Goal: Task Accomplishment & Management: Manage account settings

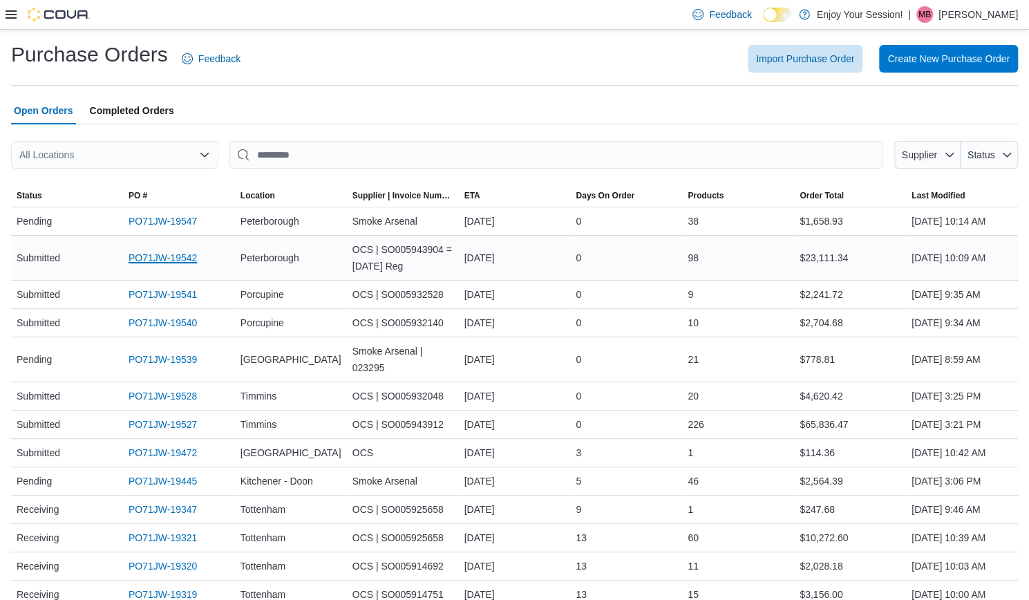
click at [151, 261] on link "PO71JW-19542" at bounding box center [163, 257] width 68 height 17
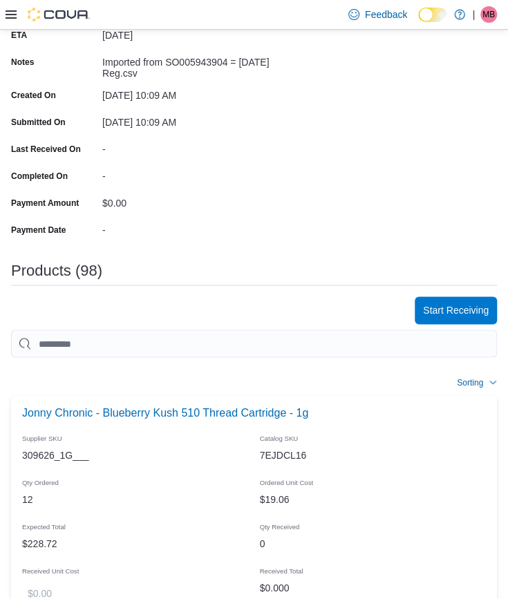
scroll to position [422, 0]
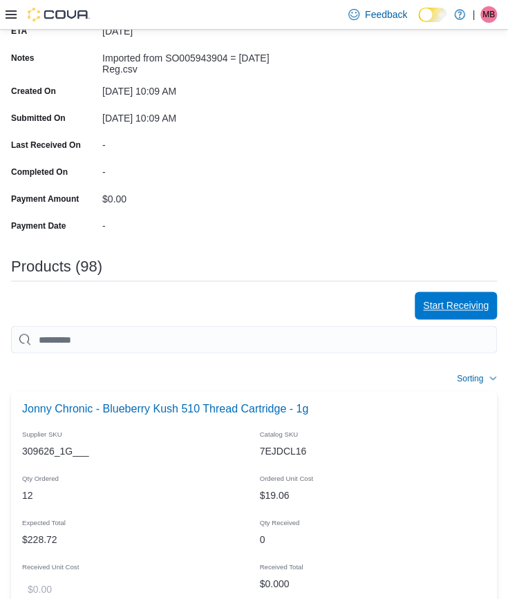
click at [446, 299] on span "Start Receiving" at bounding box center [456, 306] width 66 height 14
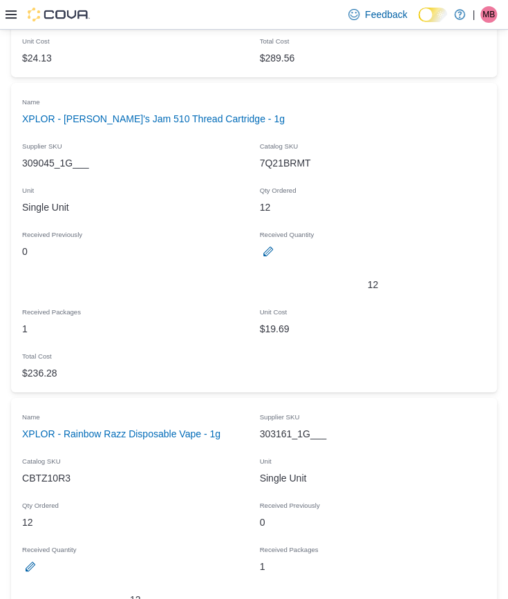
scroll to position [27767, 0]
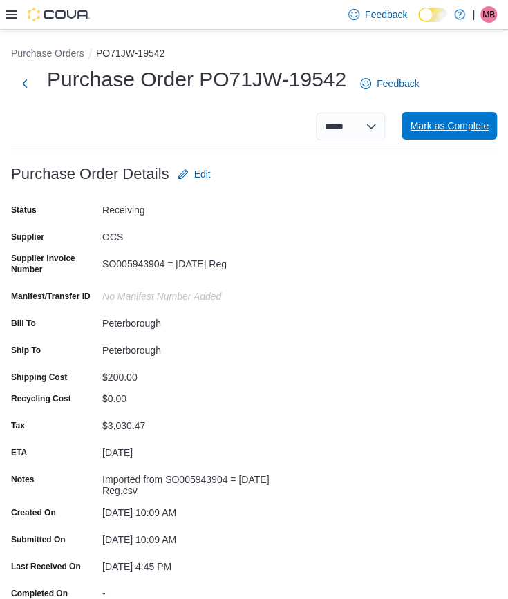
click at [446, 124] on span "Mark as Complete" at bounding box center [449, 126] width 79 height 14
